Goal: Task Accomplishment & Management: Complete application form

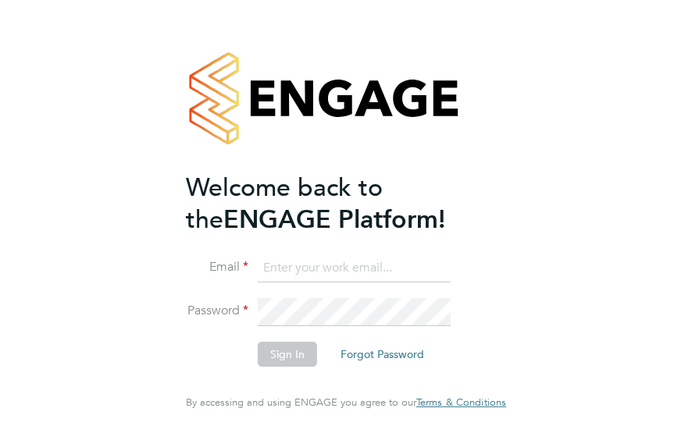
type input "[PERSON_NAME][EMAIL_ADDRESS][PERSON_NAME][DOMAIN_NAME]"
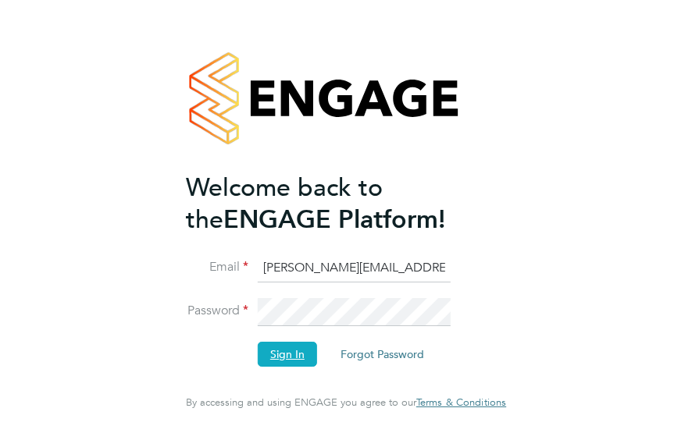
click at [286, 356] on button "Sign In" at bounding box center [287, 354] width 59 height 25
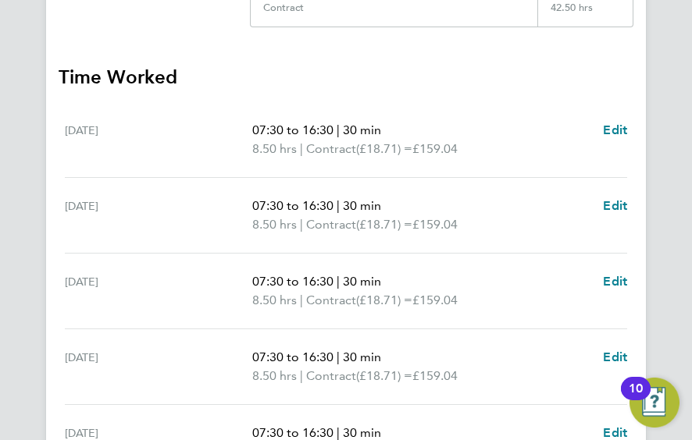
scroll to position [404, 0]
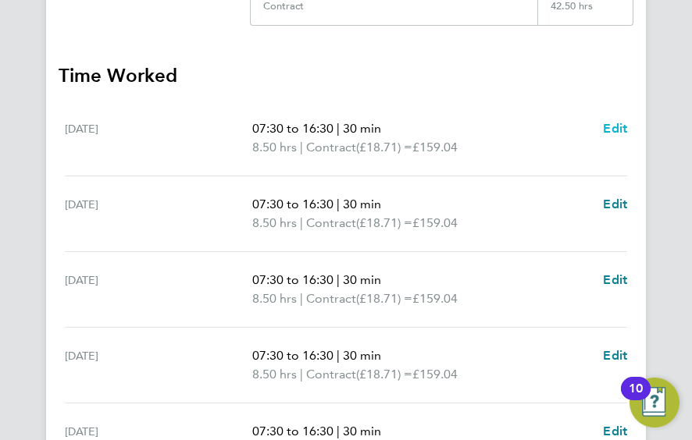
click at [613, 125] on span "Edit" at bounding box center [615, 128] width 24 height 15
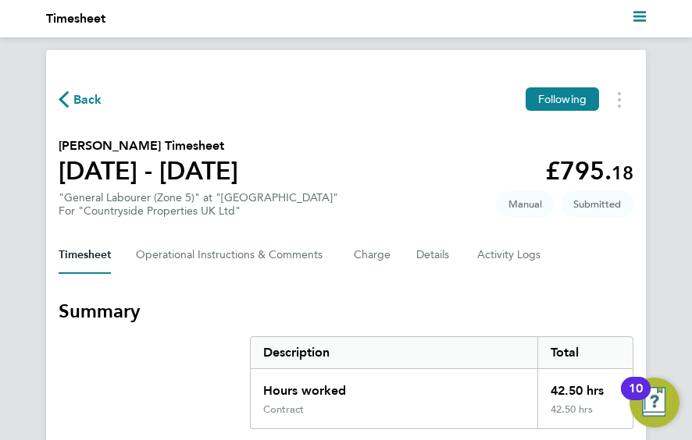
select select "30"
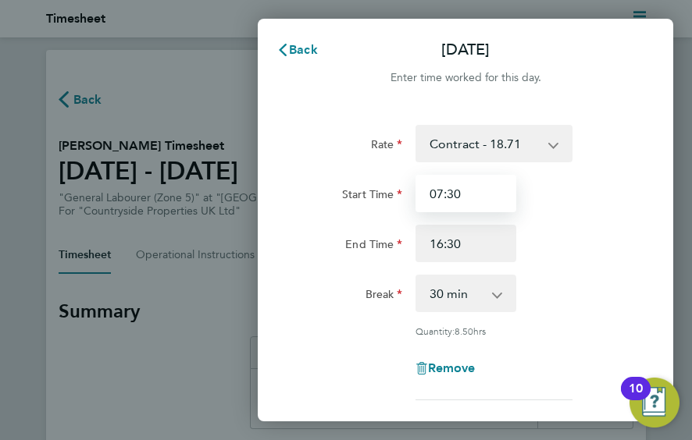
click at [468, 195] on input "07:30" at bounding box center [465, 193] width 101 height 37
type input "08:00"
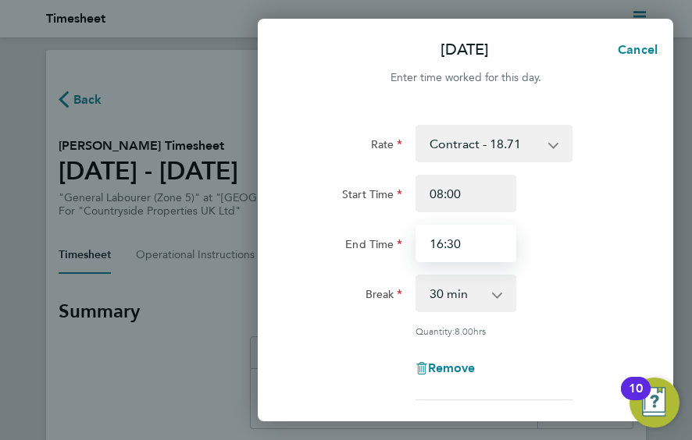
click at [477, 254] on input "16:30" at bounding box center [465, 243] width 101 height 37
type input "16:00"
click at [194, 404] on div "Mon 11 Aug Cancel Enter time worked for this day. Rate Contract - 18.71 Start T…" at bounding box center [346, 220] width 692 height 440
click at [197, 386] on div "Mon 11 Aug Cancel Enter time worked for this day. Rate Contract - 18.71 Start T…" at bounding box center [346, 220] width 692 height 440
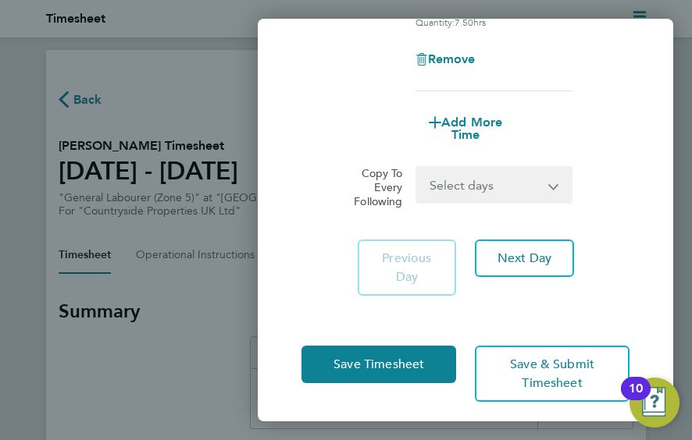
scroll to position [316, 0]
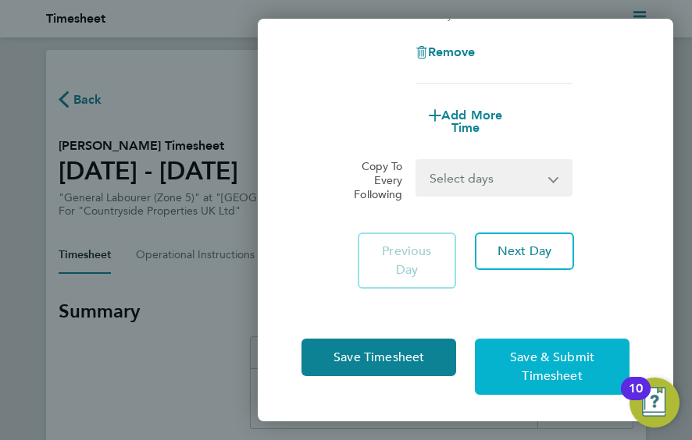
click at [564, 354] on span "Save & Submit Timesheet" at bounding box center [552, 367] width 84 height 34
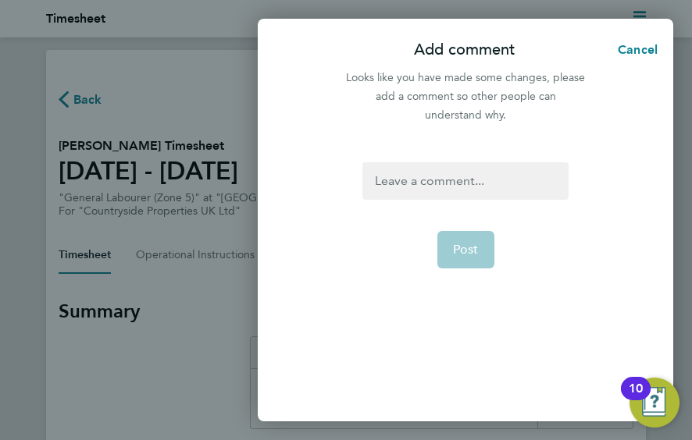
click at [564, 354] on div "Post" at bounding box center [465, 283] width 415 height 278
click at [640, 48] on span "Cancel" at bounding box center [635, 49] width 44 height 15
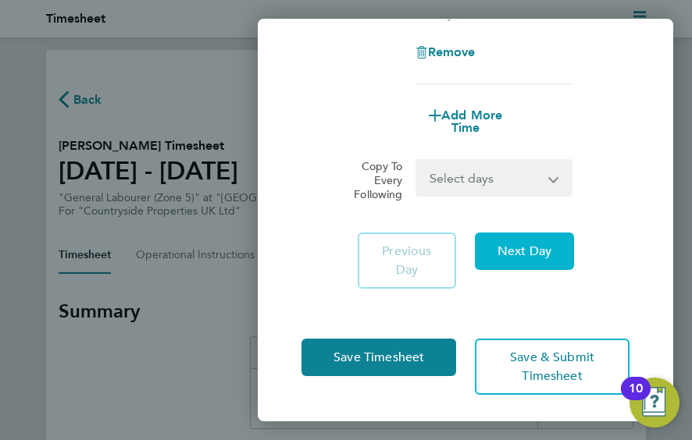
click at [530, 244] on span "Next Day" at bounding box center [524, 252] width 54 height 16
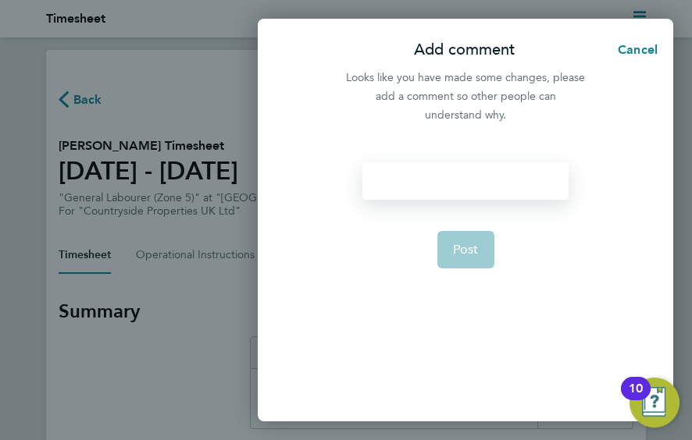
click at [464, 184] on div at bounding box center [465, 180] width 206 height 37
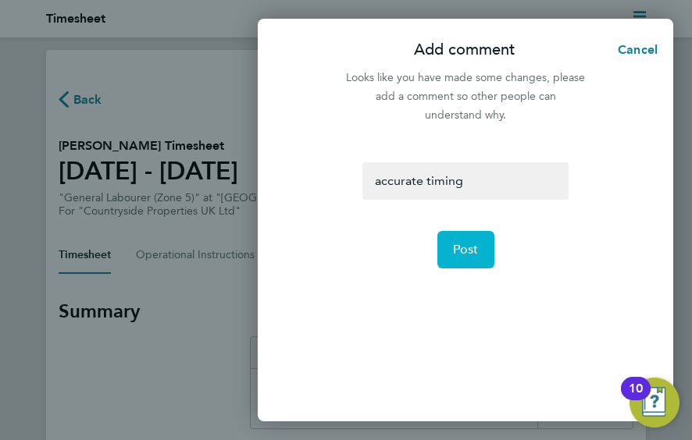
click at [481, 251] on button "Post" at bounding box center [465, 249] width 57 height 37
select select "30"
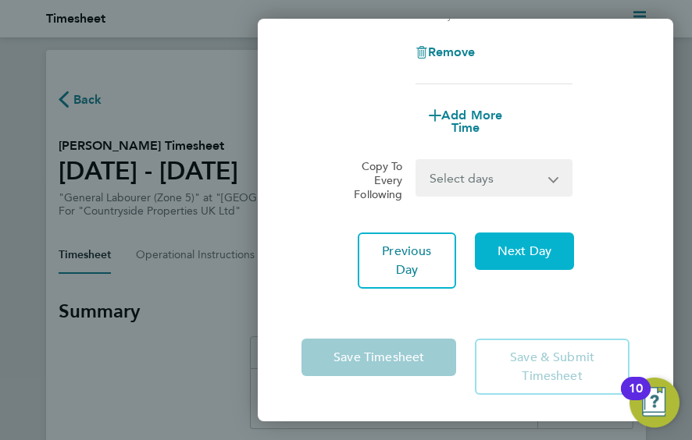
click at [514, 253] on span "Next Day" at bounding box center [524, 252] width 54 height 16
select select "30"
click at [532, 244] on span "Next Day" at bounding box center [524, 252] width 54 height 16
select select "30"
click at [532, 244] on span "Next Day" at bounding box center [524, 252] width 54 height 16
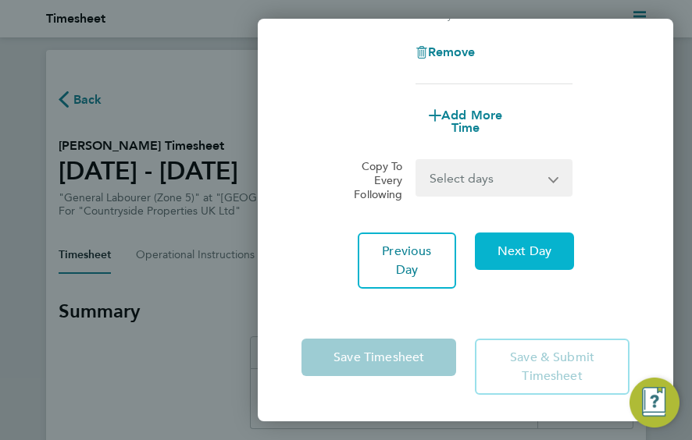
select select "30"
click at [532, 244] on span "Next Day" at bounding box center [524, 252] width 54 height 16
select select "30"
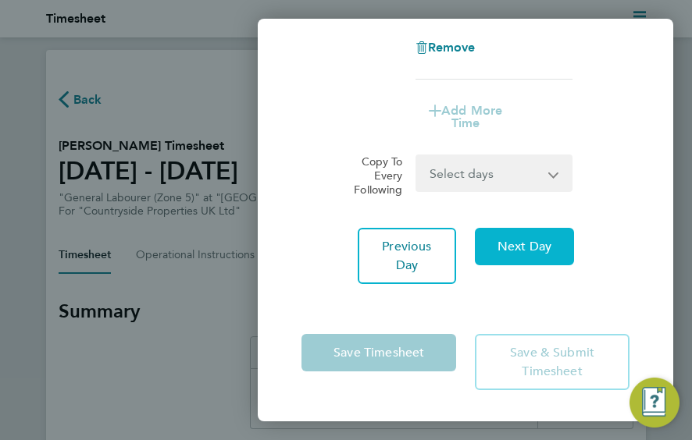
scroll to position [292, 0]
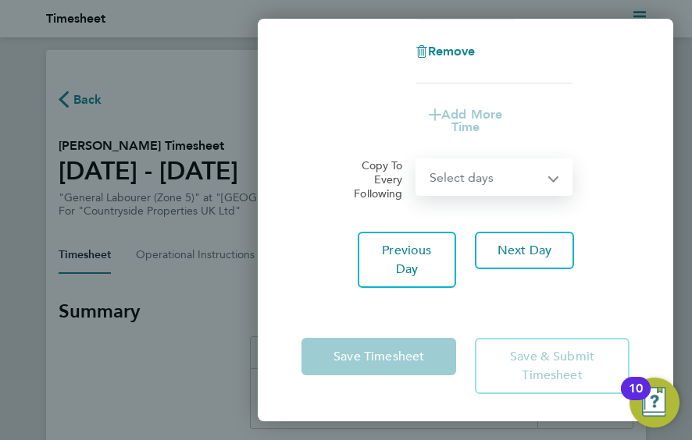
click at [550, 180] on select "Select days Sunday" at bounding box center [485, 177] width 137 height 34
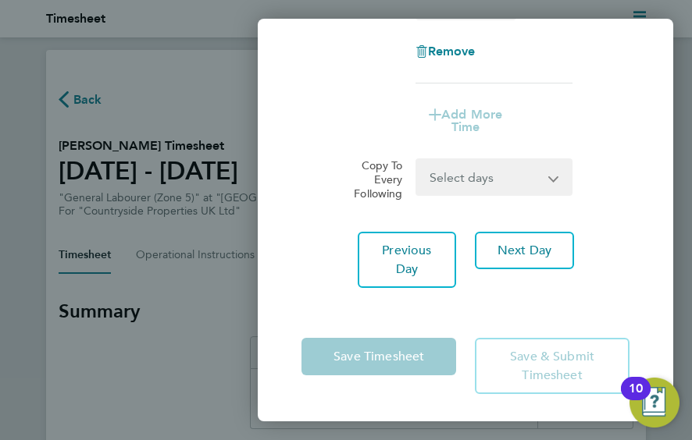
click at [372, 348] on app-form-button "Save Timesheet" at bounding box center [383, 366] width 164 height 56
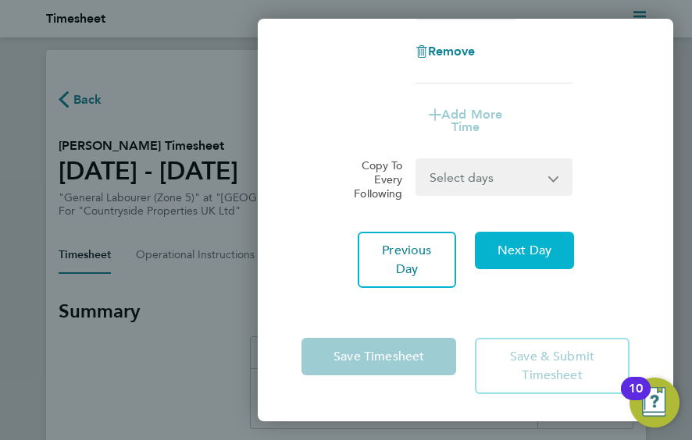
click at [515, 255] on button "Next Day" at bounding box center [524, 250] width 98 height 37
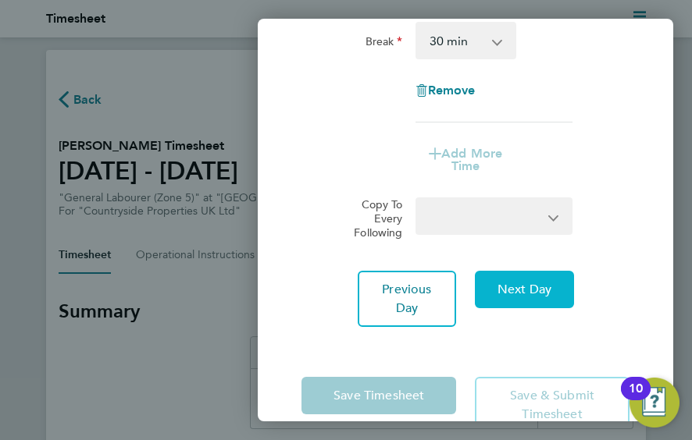
select select "30"
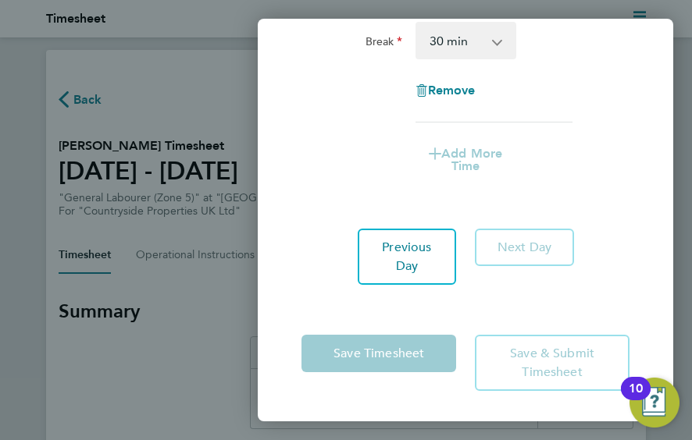
click at [515, 255] on app-form-button "Next Day" at bounding box center [519, 257] width 108 height 56
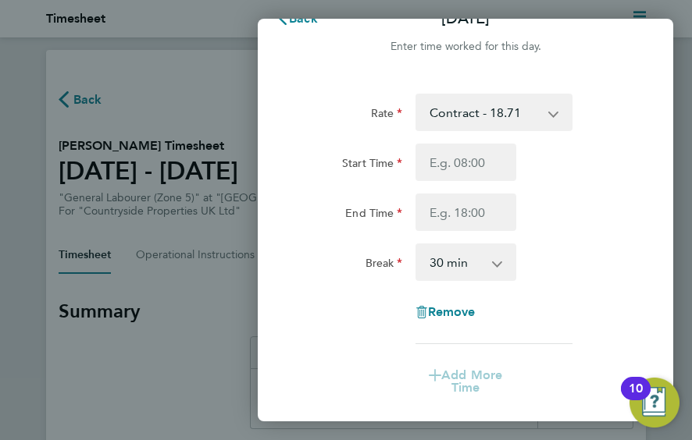
scroll to position [36, 0]
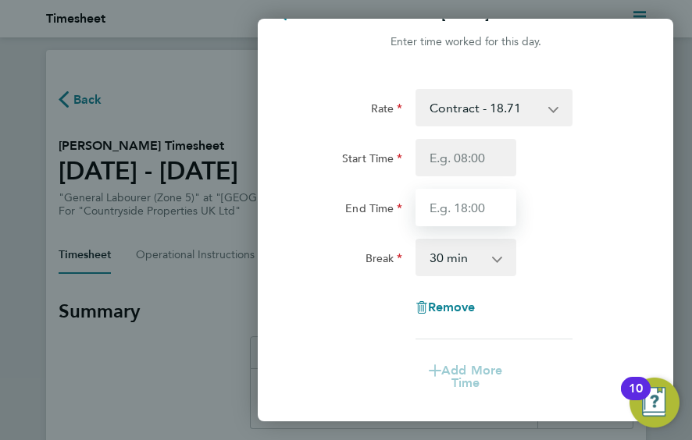
click at [473, 208] on input "End Time" at bounding box center [465, 207] width 101 height 37
type input "16:00"
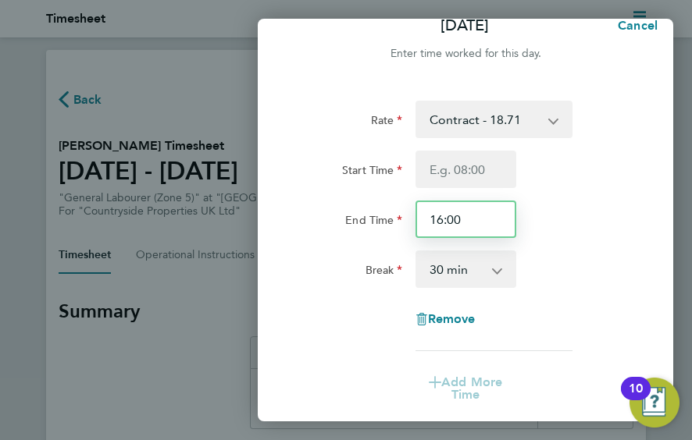
scroll to position [52, 0]
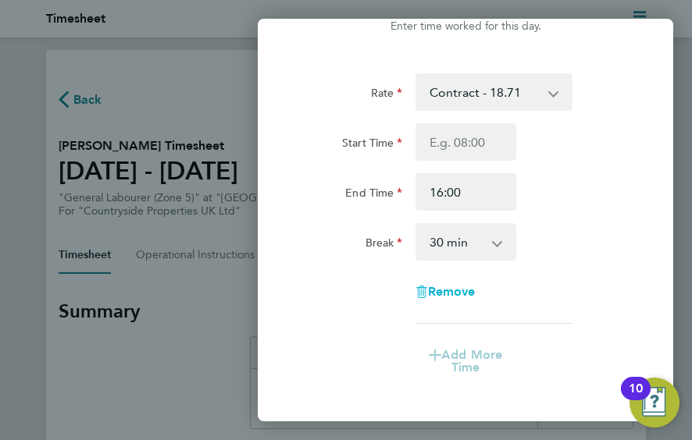
click at [459, 289] on span "Remove" at bounding box center [452, 291] width 48 height 15
select select "null"
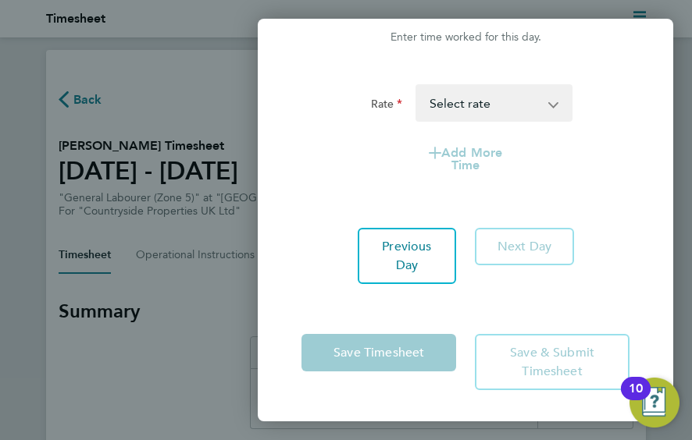
scroll to position [41, 0]
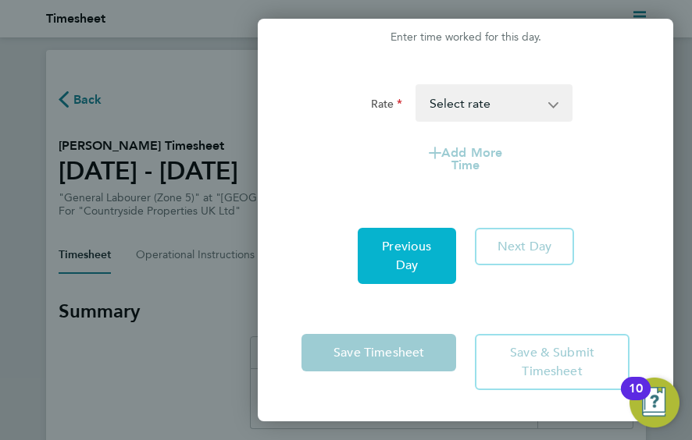
click at [395, 256] on button "Previous Day" at bounding box center [407, 256] width 98 height 56
select select "30"
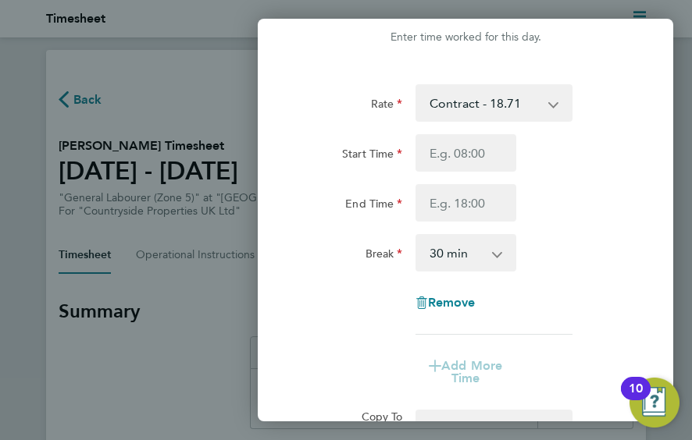
click at [395, 256] on label "Break" at bounding box center [383, 256] width 37 height 19
click at [417, 256] on select "0 min 15 min 30 min 45 min 60 min 75 min 90 min" at bounding box center [456, 253] width 79 height 34
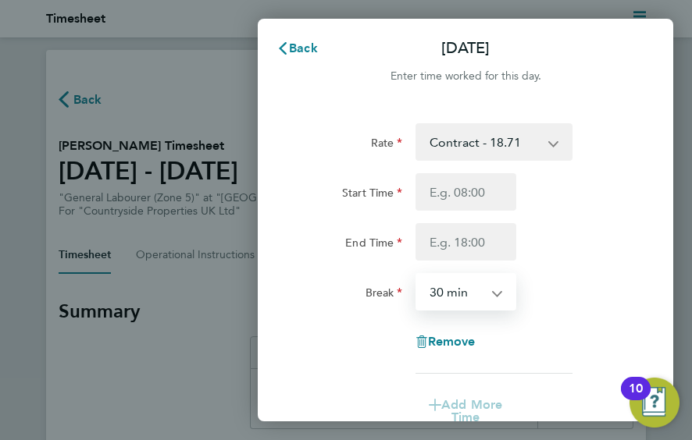
scroll to position [27, 0]
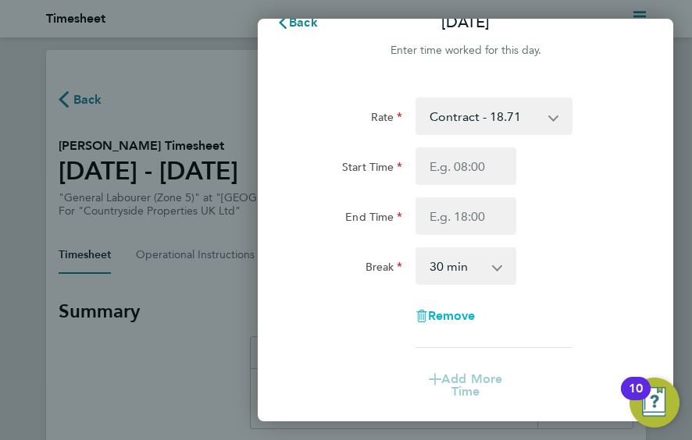
click at [464, 313] on span "Remove" at bounding box center [452, 315] width 48 height 15
select select "null"
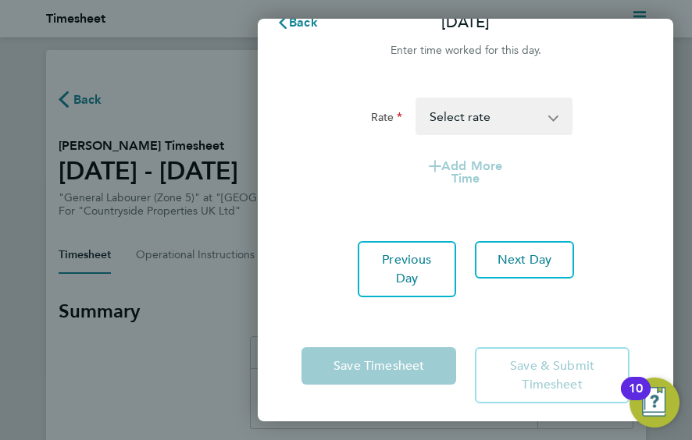
scroll to position [0, 0]
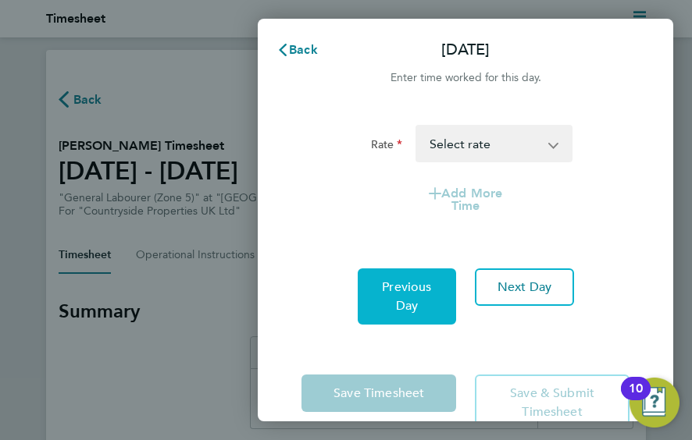
click at [397, 278] on button "Previous Day" at bounding box center [407, 297] width 98 height 56
select select "30"
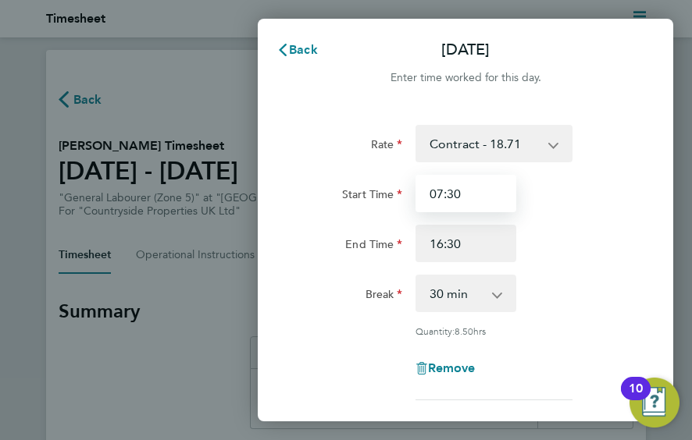
click at [463, 195] on input "07:30" at bounding box center [465, 193] width 101 height 37
type input "08:00"
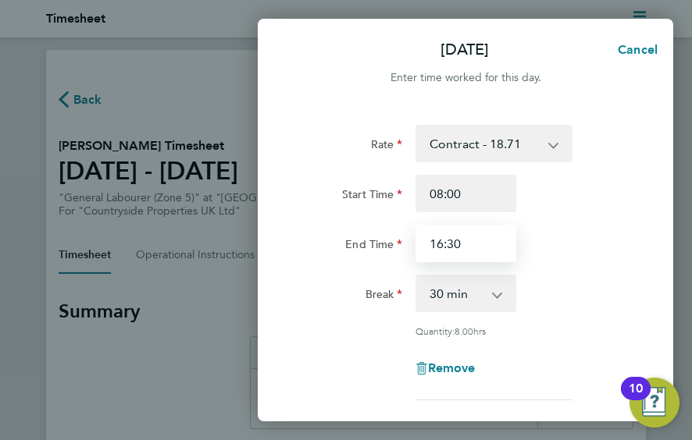
click at [471, 249] on input "16:30" at bounding box center [465, 243] width 101 height 37
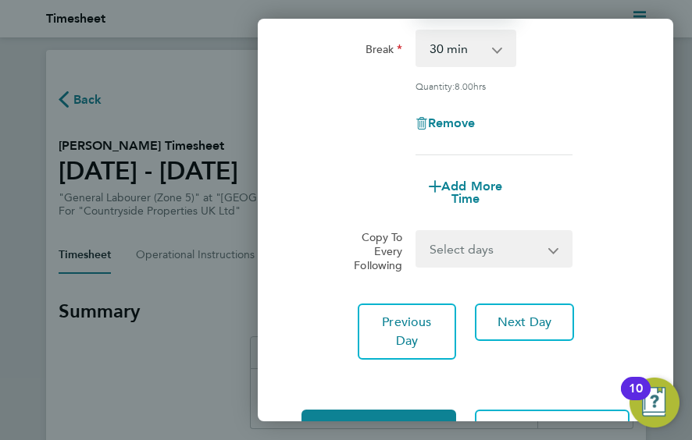
scroll to position [250, 0]
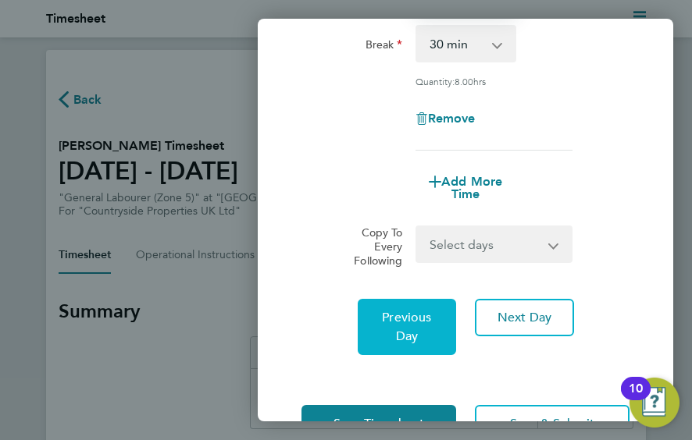
type input "16:00"
click at [411, 323] on button "Previous Day" at bounding box center [407, 327] width 98 height 56
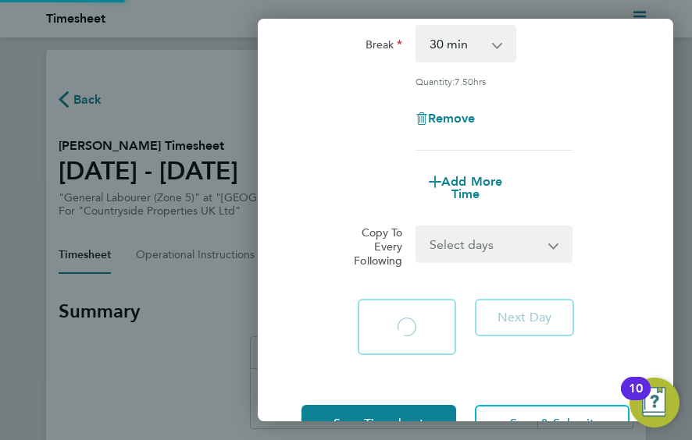
select select "30"
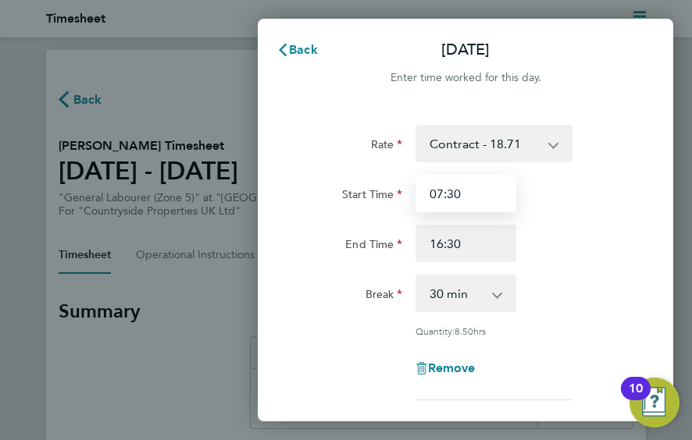
click at [469, 191] on input "07:30" at bounding box center [465, 193] width 101 height 37
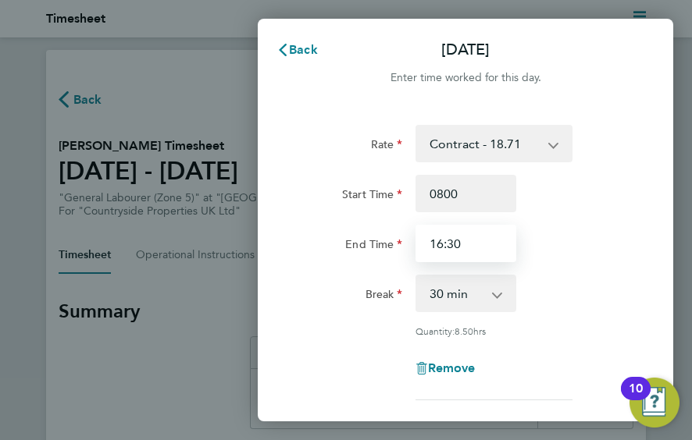
type input "08:00"
click at [467, 240] on input "16:30" at bounding box center [465, 243] width 101 height 37
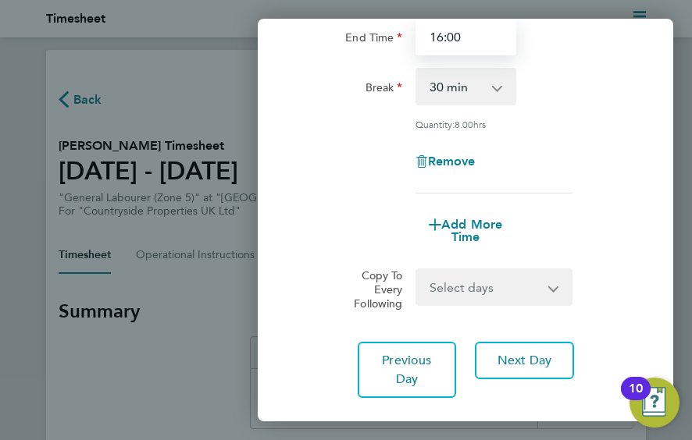
scroll to position [209, 0]
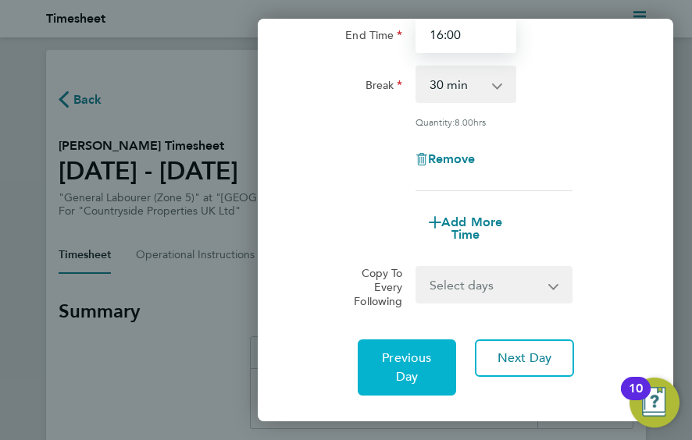
type input "16:00"
click at [407, 350] on span "Previous Day" at bounding box center [406, 367] width 49 height 34
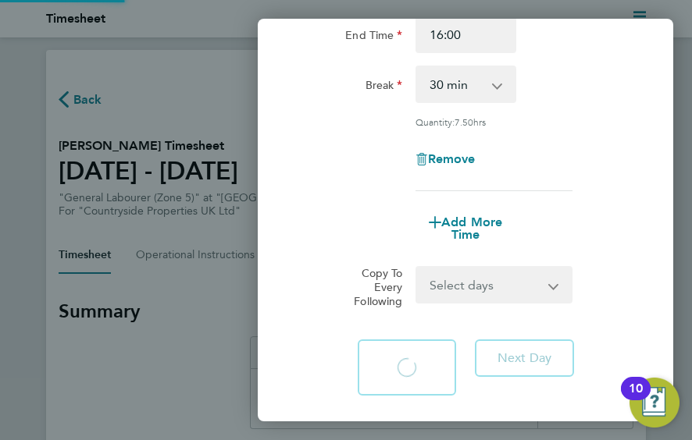
scroll to position [31, 0]
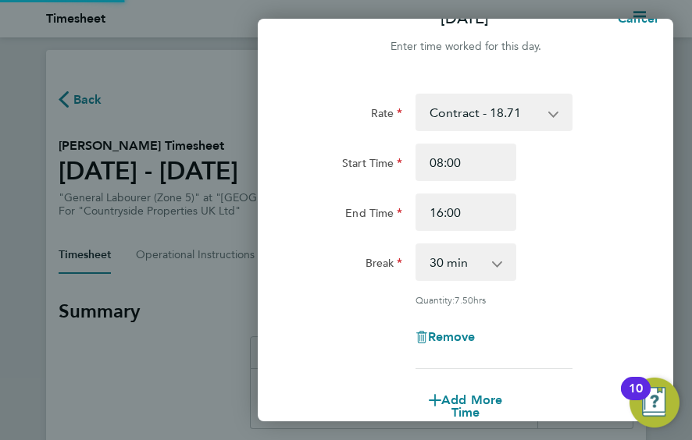
select select "30"
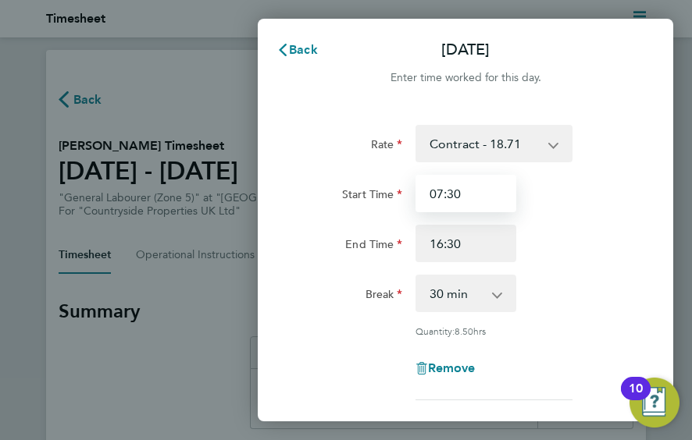
click at [465, 190] on input "07:30" at bounding box center [465, 193] width 101 height 37
type input "08:00"
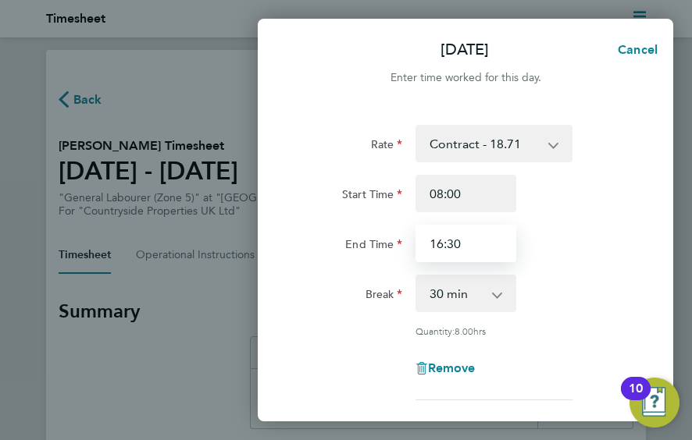
click at [466, 251] on input "16:30" at bounding box center [465, 243] width 101 height 37
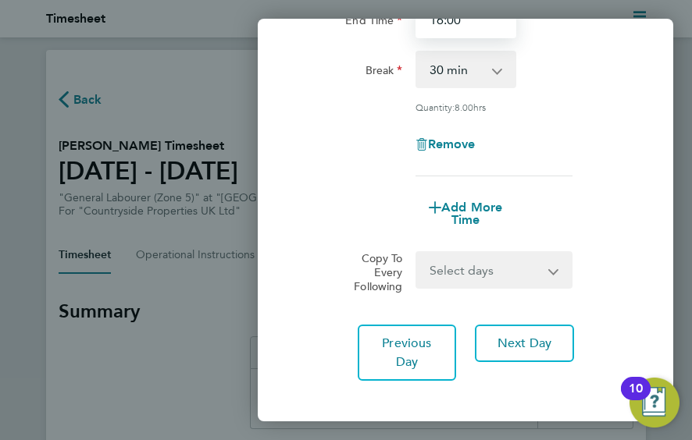
scroll to position [245, 0]
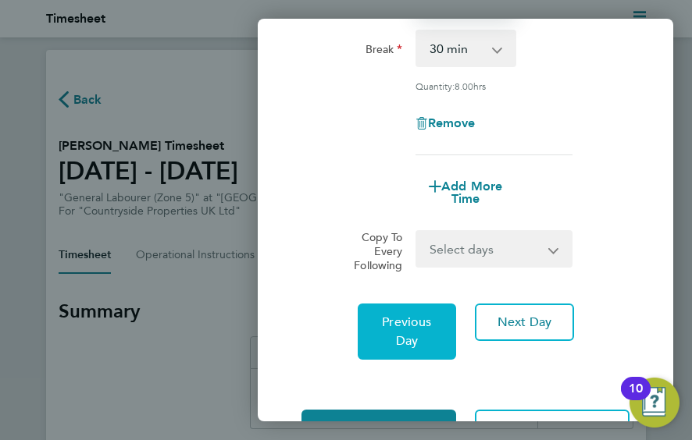
type input "16:00"
click at [415, 329] on span "Previous Day" at bounding box center [406, 332] width 49 height 34
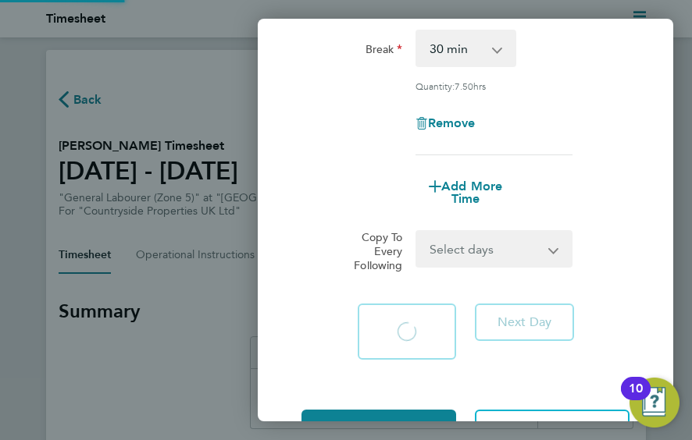
click at [415, 329] on app-form-button "Previous Day Loading" at bounding box center [412, 332] width 108 height 56
select select "30"
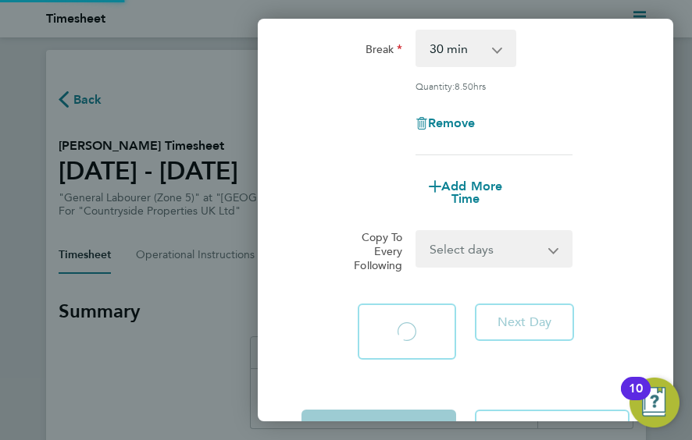
select select "30"
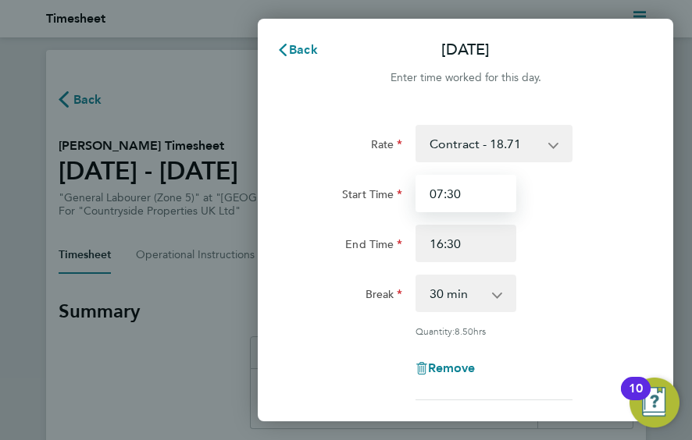
click at [462, 196] on input "07:30" at bounding box center [465, 193] width 101 height 37
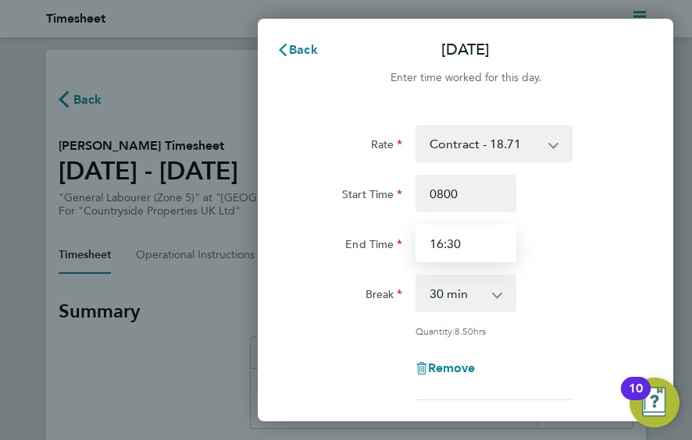
type input "08:00"
click at [462, 240] on input "16:30" at bounding box center [465, 243] width 101 height 37
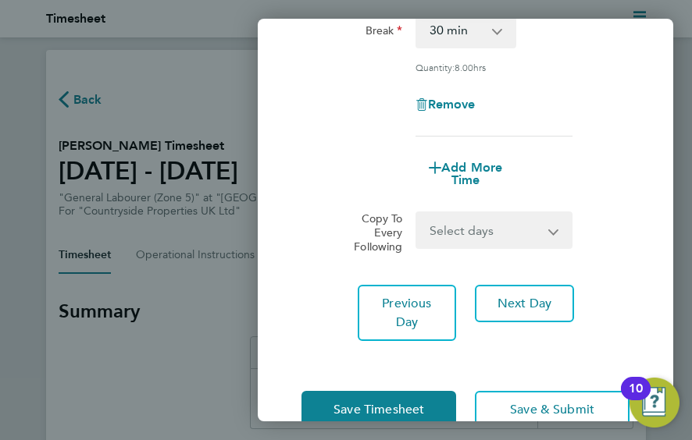
scroll to position [316, 0]
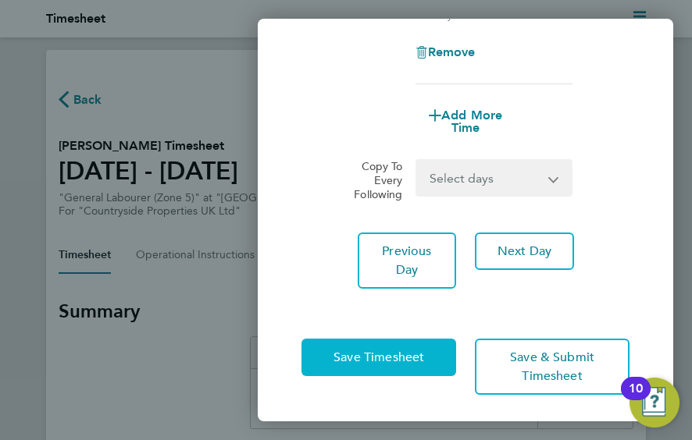
type input "16:00"
click at [392, 350] on span "Save Timesheet" at bounding box center [378, 358] width 91 height 16
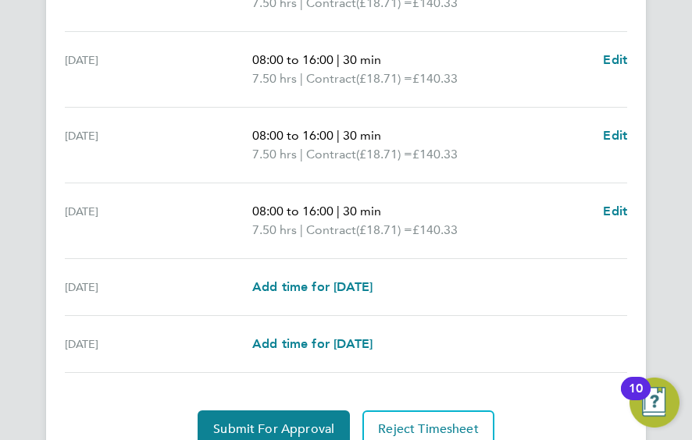
scroll to position [691, 0]
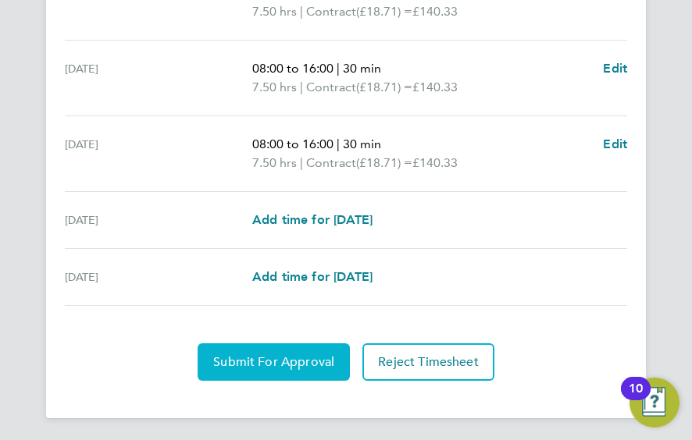
click at [288, 350] on button "Submit For Approval" at bounding box center [273, 361] width 152 height 37
click at [288, 354] on span "Approve Timesheet" at bounding box center [273, 362] width 115 height 16
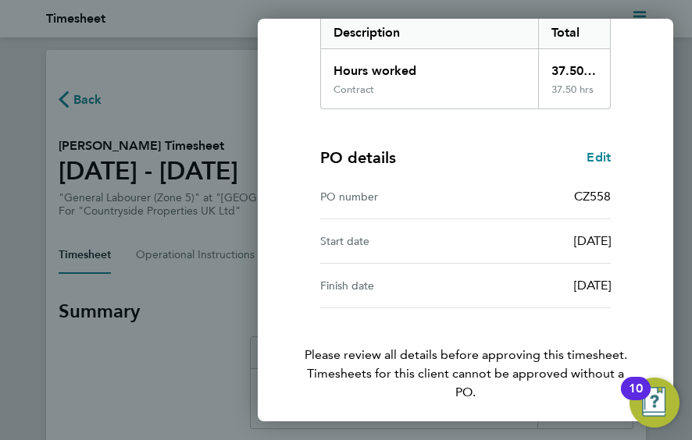
scroll to position [325, 0]
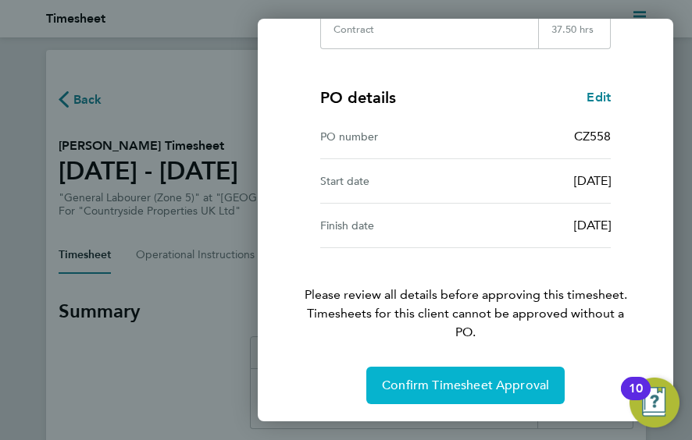
click at [505, 380] on span "Confirm Timesheet Approval" at bounding box center [465, 386] width 167 height 16
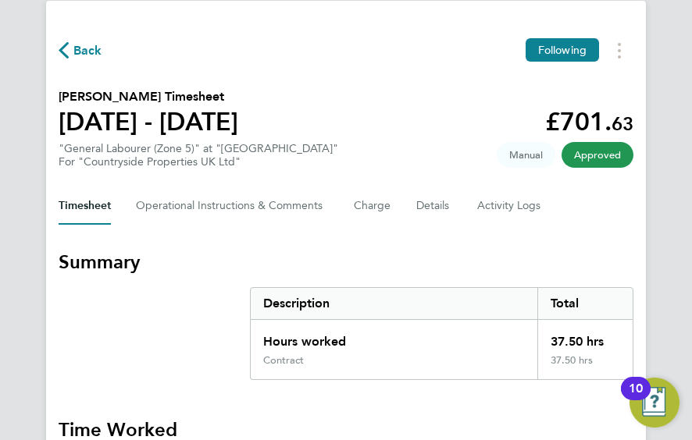
scroll to position [55, 0]
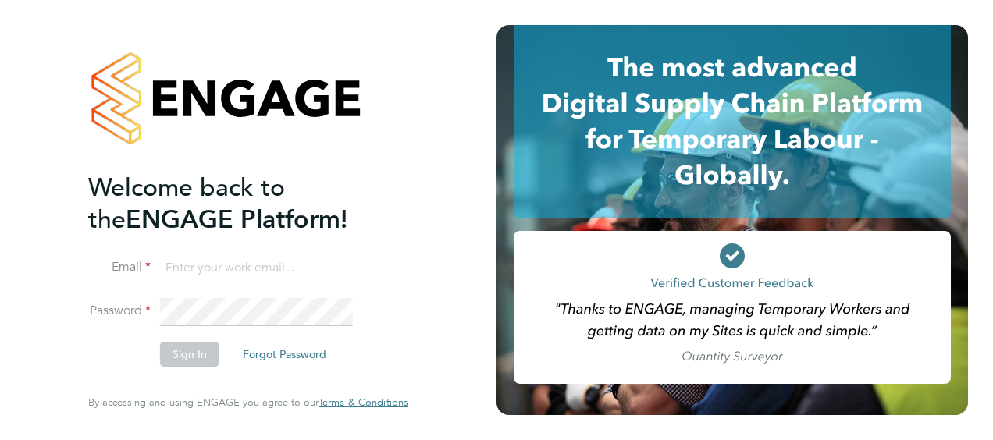
type input "[PERSON_NAME][EMAIL_ADDRESS][PERSON_NAME][DOMAIN_NAME]"
click at [194, 359] on button "Sign In" at bounding box center [189, 354] width 59 height 25
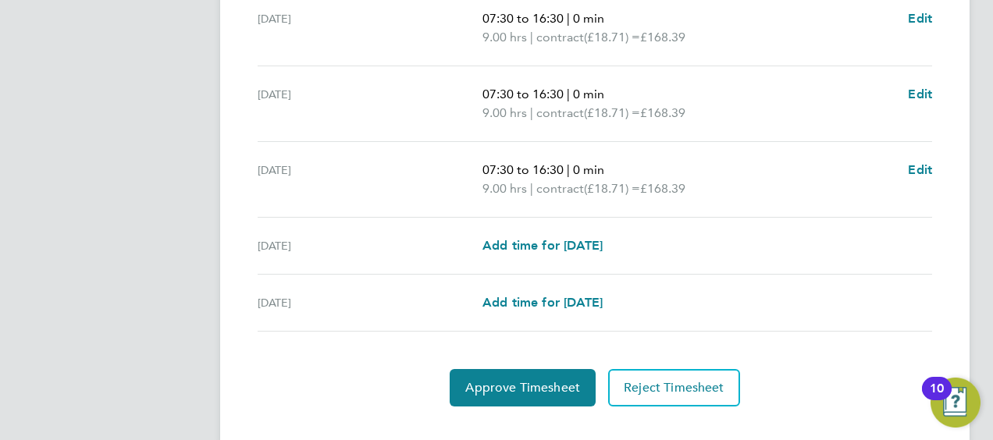
scroll to position [666, 0]
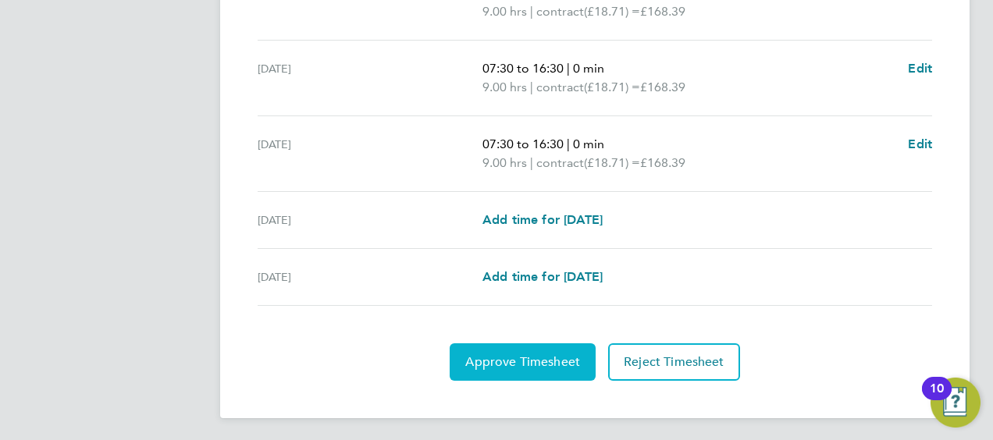
click at [493, 344] on button "Approve Timesheet" at bounding box center [523, 361] width 146 height 37
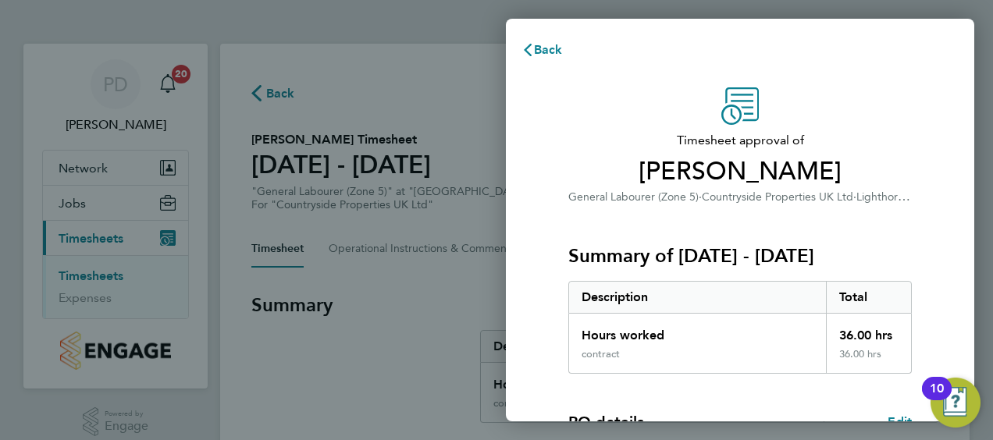
scroll to position [306, 0]
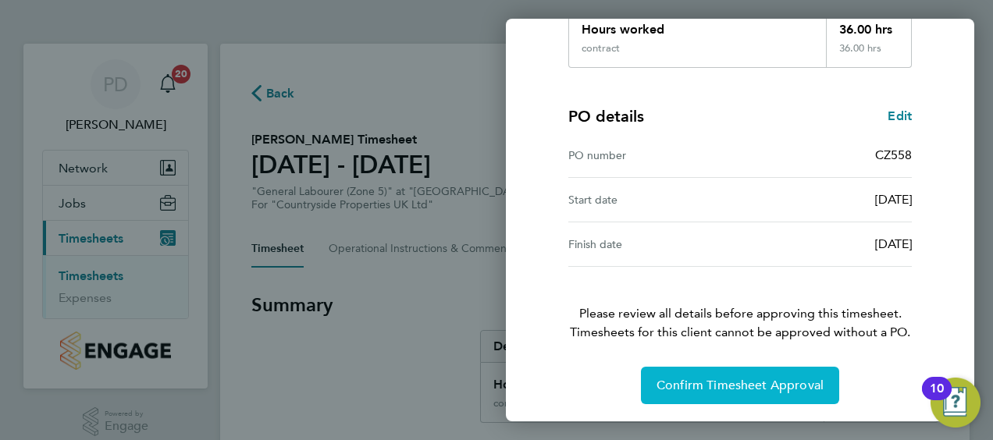
click at [743, 387] on span "Confirm Timesheet Approval" at bounding box center [739, 386] width 167 height 16
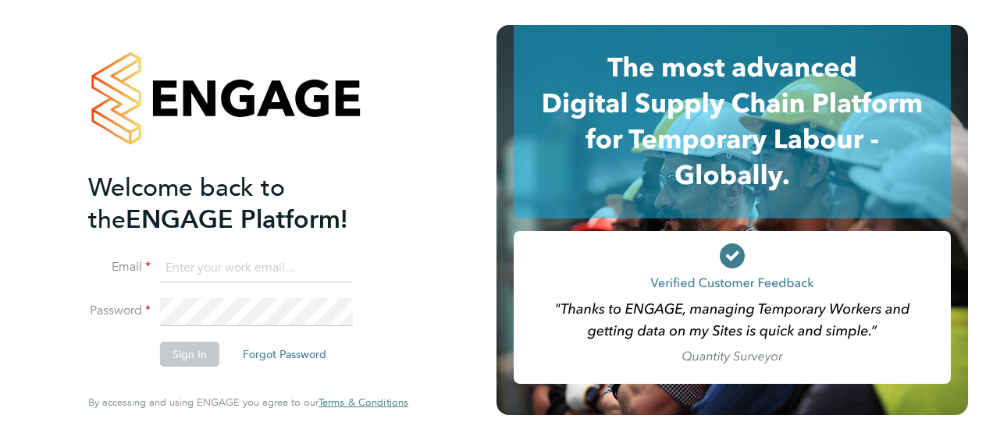
type input "[PERSON_NAME][EMAIL_ADDRESS][PERSON_NAME][DOMAIN_NAME]"
click at [175, 361] on button "Sign In" at bounding box center [189, 354] width 59 height 25
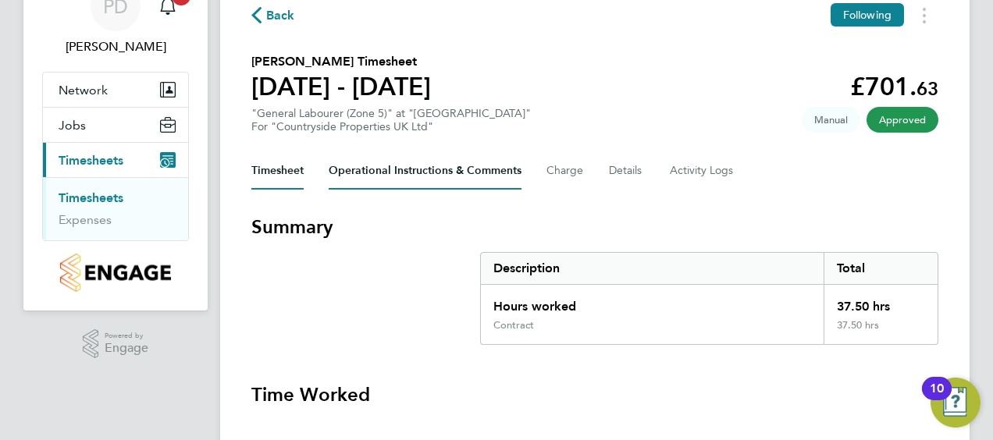
scroll to position [79, 0]
